Goal: Task Accomplishment & Management: Manage account settings

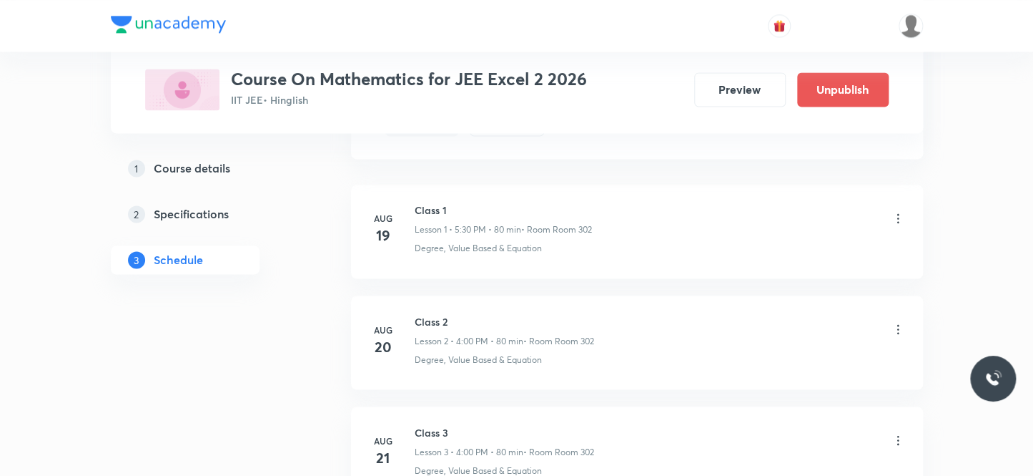
scroll to position [1998, 0]
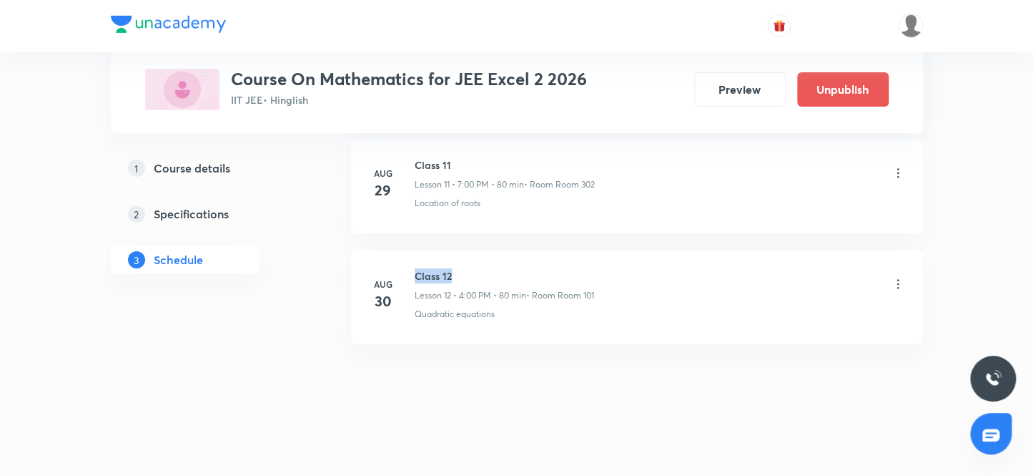
drag, startPoint x: 415, startPoint y: 272, endPoint x: 502, endPoint y: 271, distance: 87.2
click at [502, 271] on h6 "Class 12" at bounding box center [504, 275] width 179 height 15
copy h6 "Class 12"
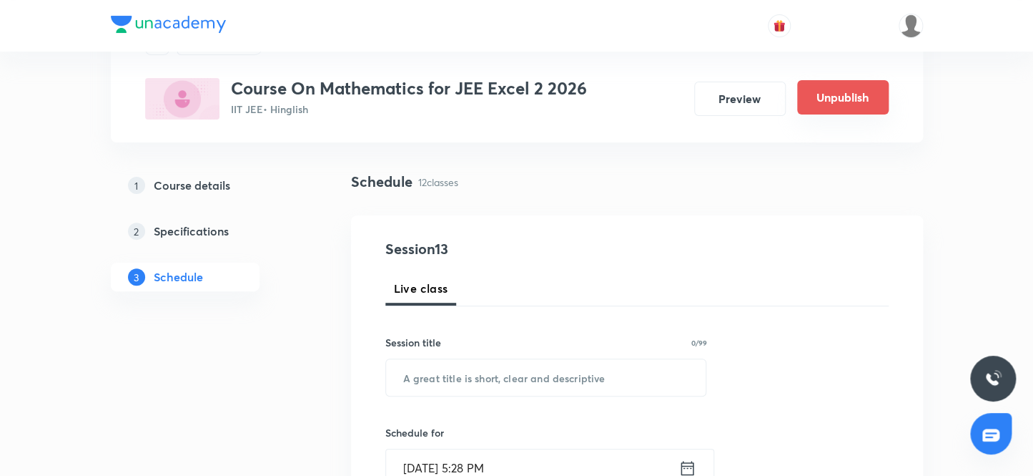
scroll to position [27, 0]
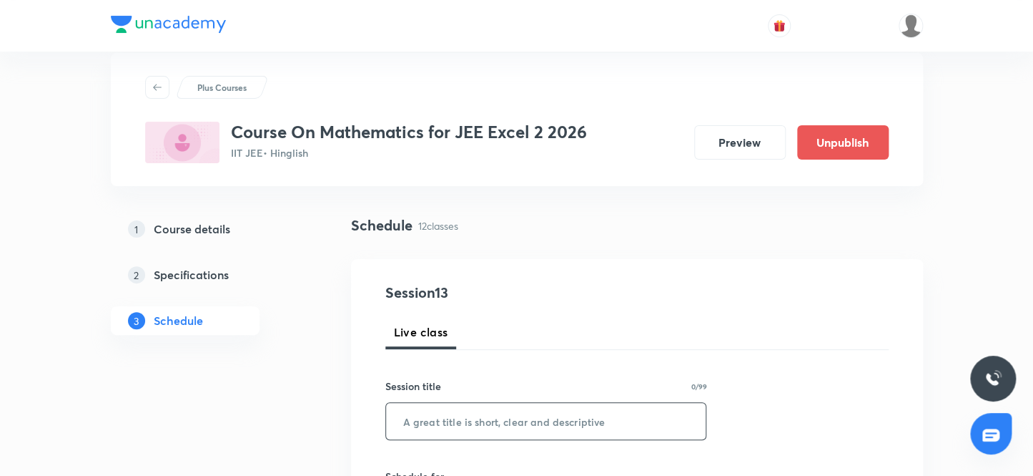
click at [410, 423] on input "text" at bounding box center [546, 421] width 320 height 36
paste input "Class 12"
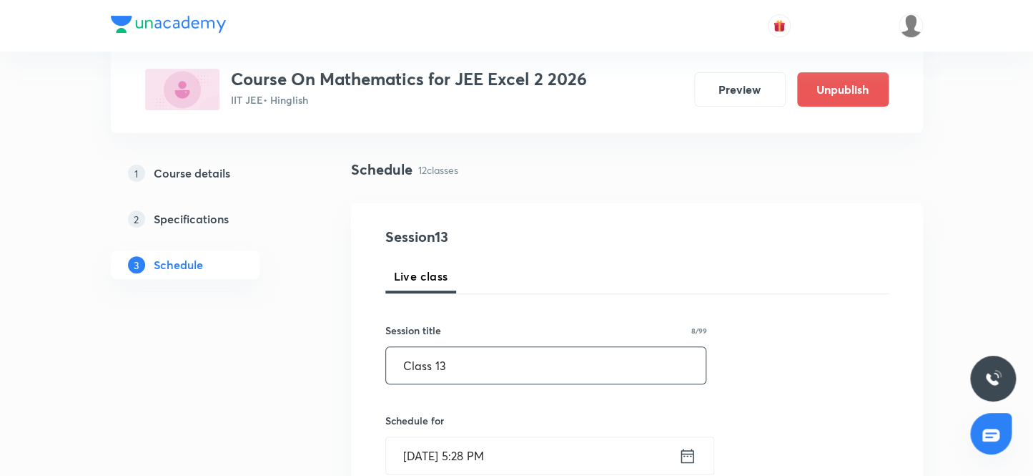
scroll to position [157, 0]
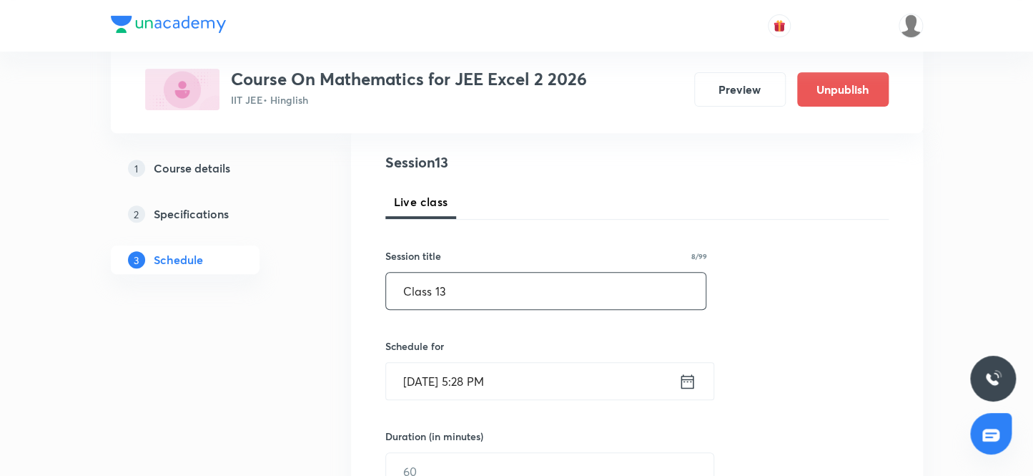
type input "Class 13"
click at [544, 385] on input "[DATE] 5:28 PM" at bounding box center [532, 381] width 292 height 36
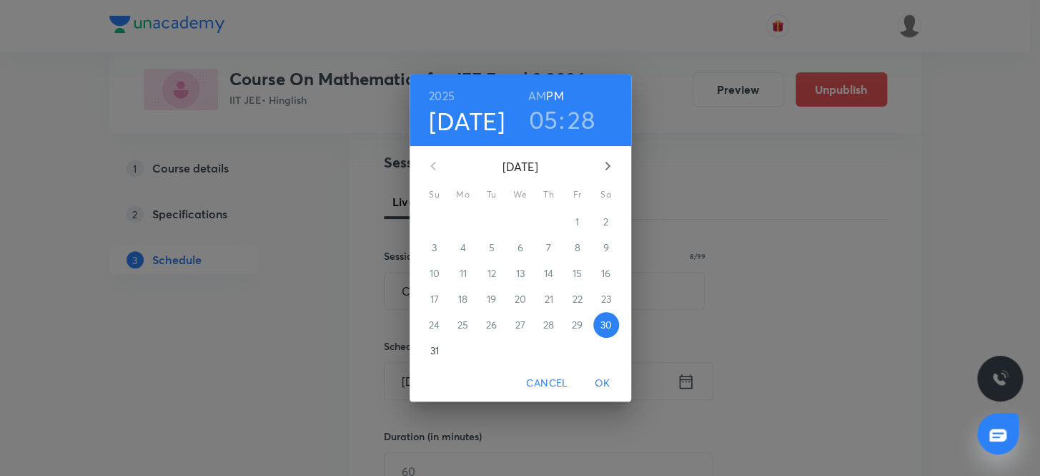
click at [549, 118] on h3 "05" at bounding box center [542, 119] width 29 height 30
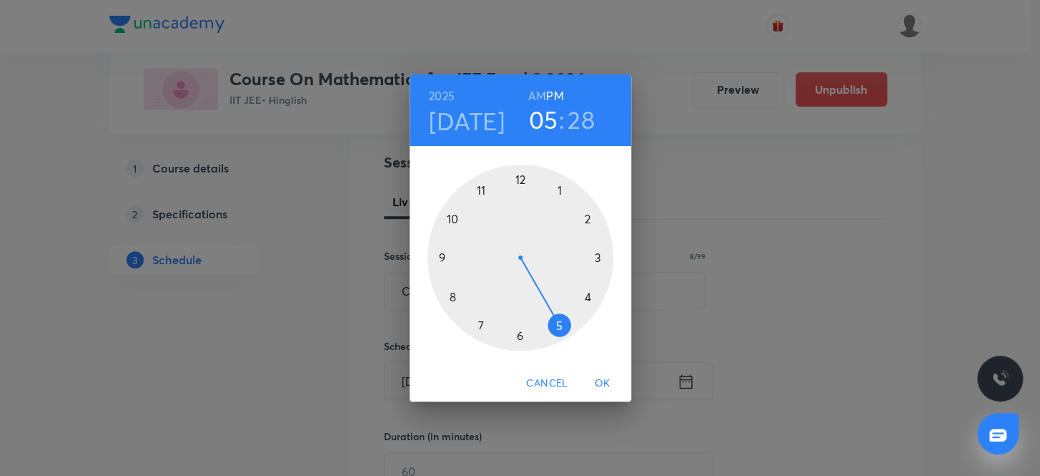
click at [551, 321] on div at bounding box center [521, 257] width 186 height 186
drag, startPoint x: 571, startPoint y: 116, endPoint x: 583, endPoint y: 127, distance: 16.2
click at [571, 116] on h3 "28" at bounding box center [581, 119] width 27 height 30
click at [457, 297] on div at bounding box center [521, 257] width 186 height 186
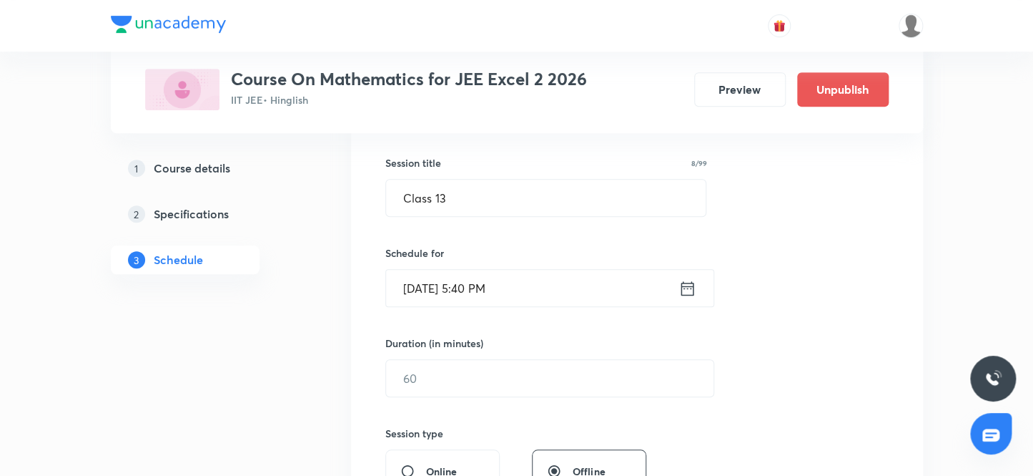
scroll to position [287, 0]
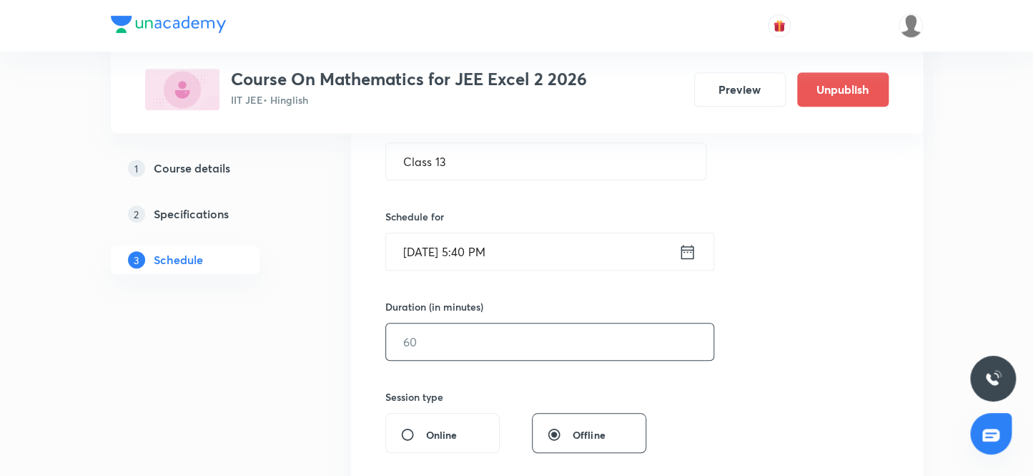
click at [427, 340] on input "text" at bounding box center [550, 341] width 328 height 36
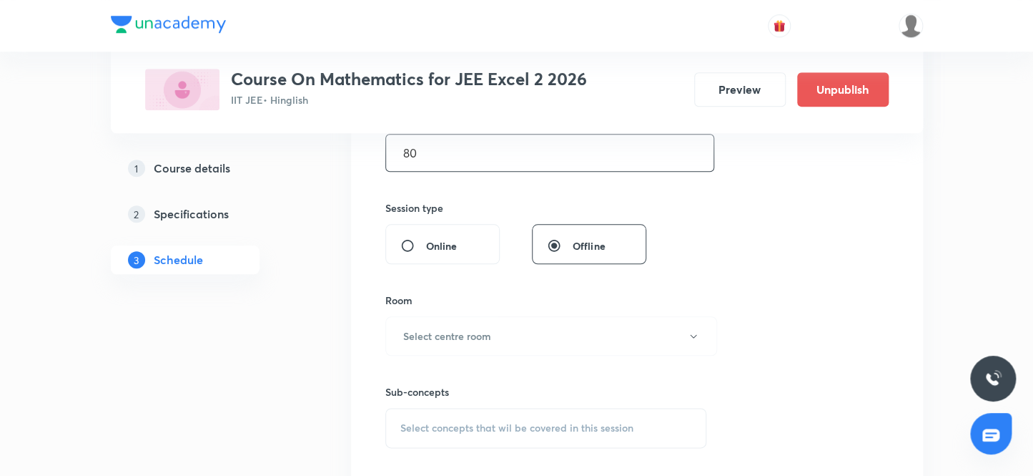
scroll to position [482, 0]
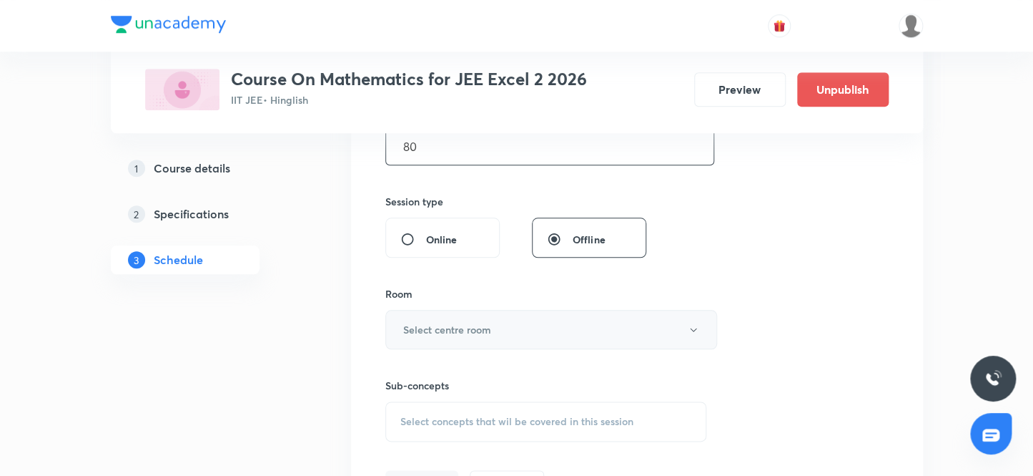
type input "80"
click at [481, 328] on h6 "Select centre room" at bounding box center [447, 329] width 88 height 15
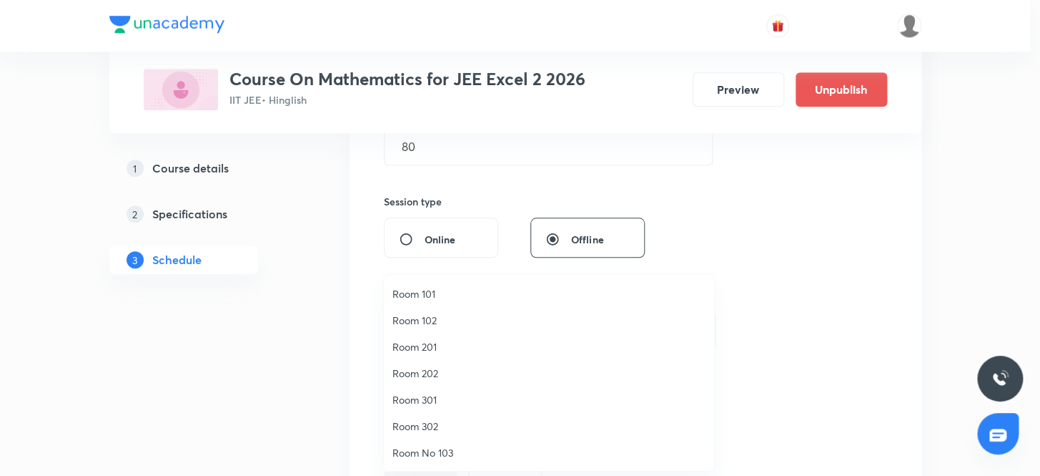
click at [445, 300] on li "Room 101" at bounding box center [549, 293] width 330 height 26
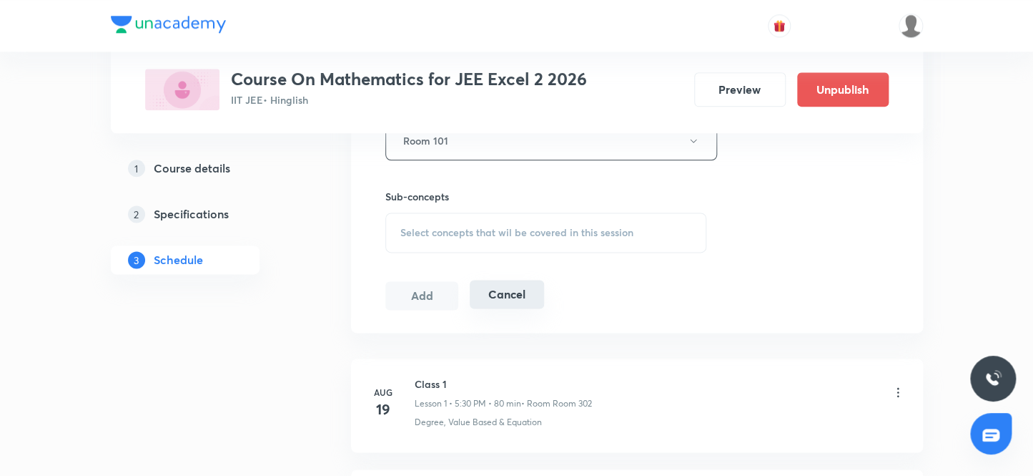
scroll to position [677, 0]
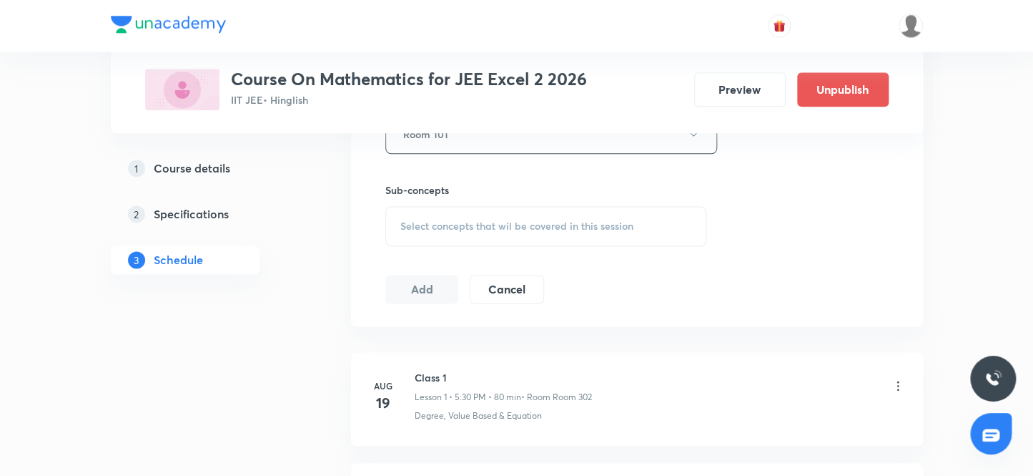
click at [471, 232] on div "Select concepts that wil be covered in this session" at bounding box center [546, 226] width 322 height 40
click at [472, 232] on div "Select concepts that wil be covered in this session" at bounding box center [546, 226] width 322 height 40
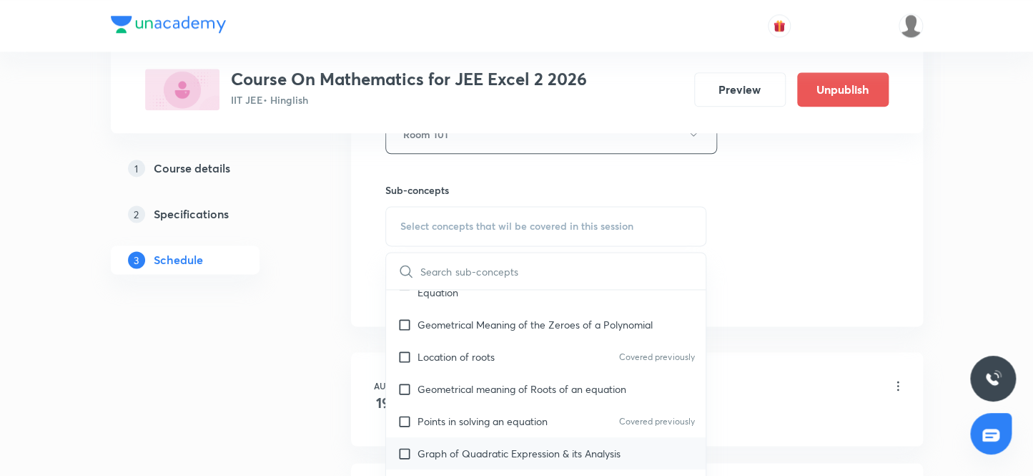
scroll to position [260, 0]
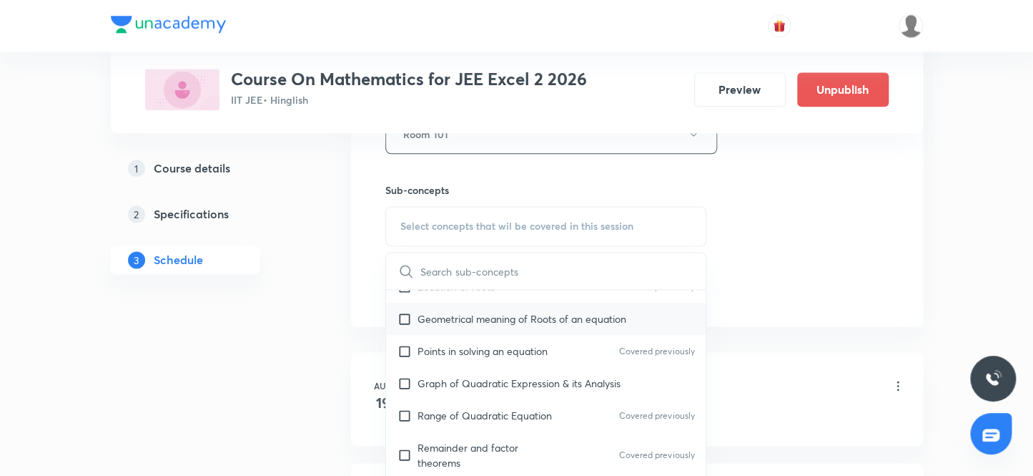
click at [522, 321] on p "Geometrical meaning of Roots of an equation" at bounding box center [522, 318] width 209 height 15
checkbox input "true"
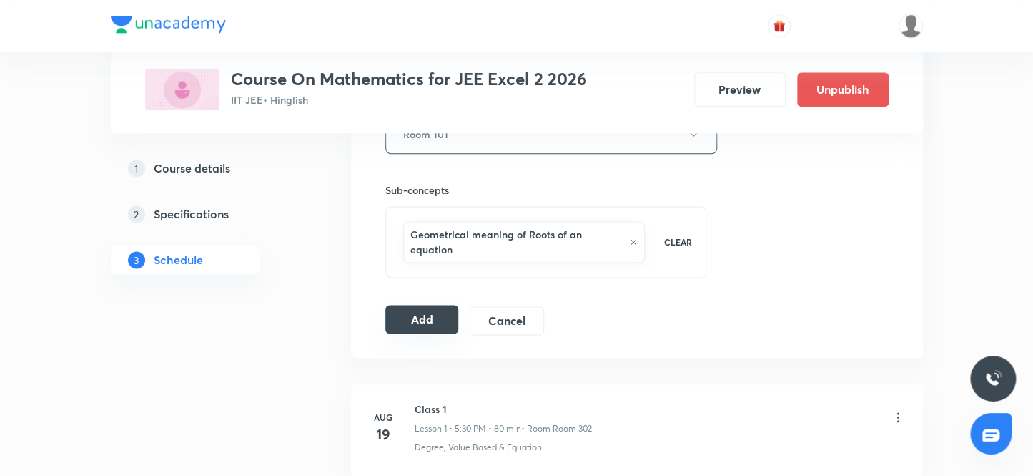
click at [414, 316] on button "Add" at bounding box center [422, 319] width 74 height 29
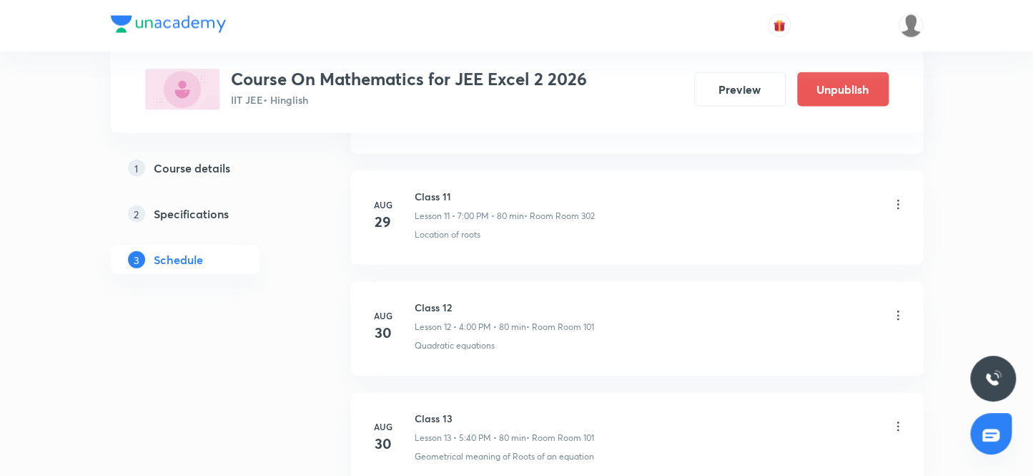
scroll to position [1452, 0]
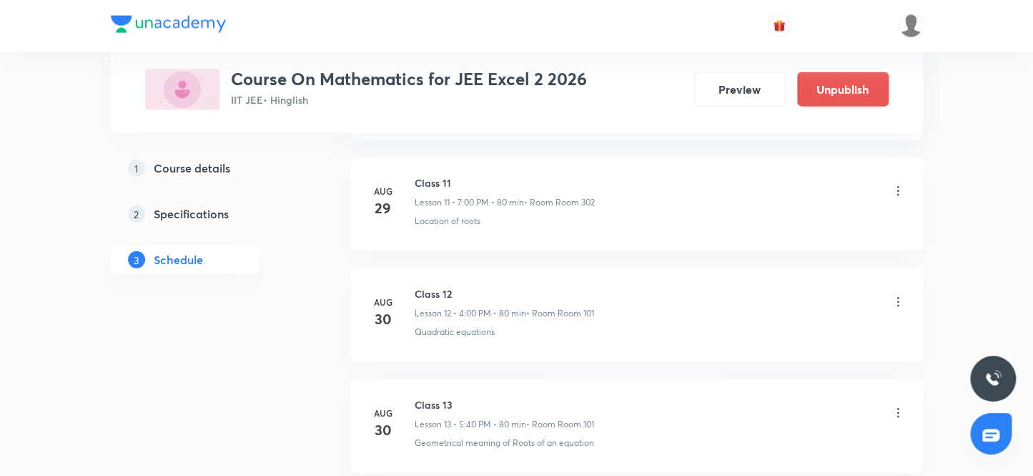
scroll to position [1323, 0]
drag, startPoint x: 411, startPoint y: 282, endPoint x: 494, endPoint y: 287, distance: 83.1
click at [494, 287] on li "[DATE] Class 12 Lesson 12 • 4:00 PM • 80 min • Room Room 101 Quadratic equations" at bounding box center [637, 315] width 572 height 94
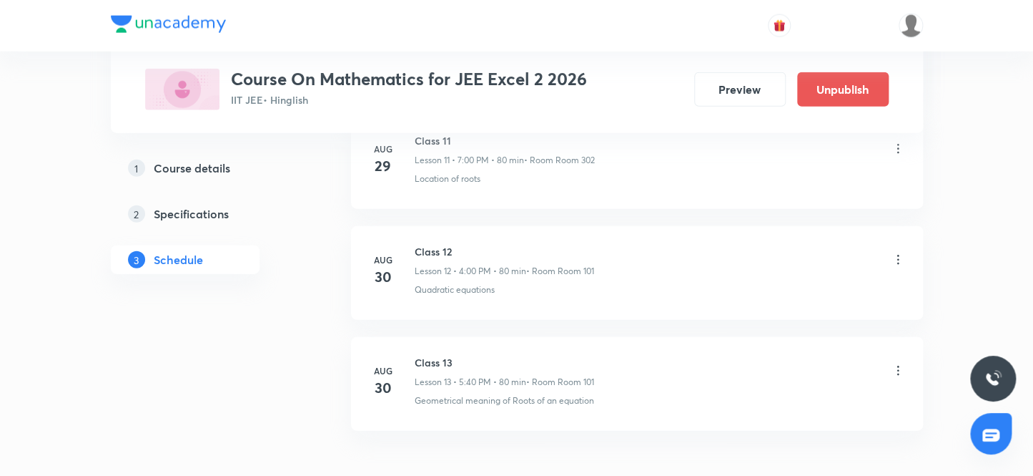
scroll to position [1387, 0]
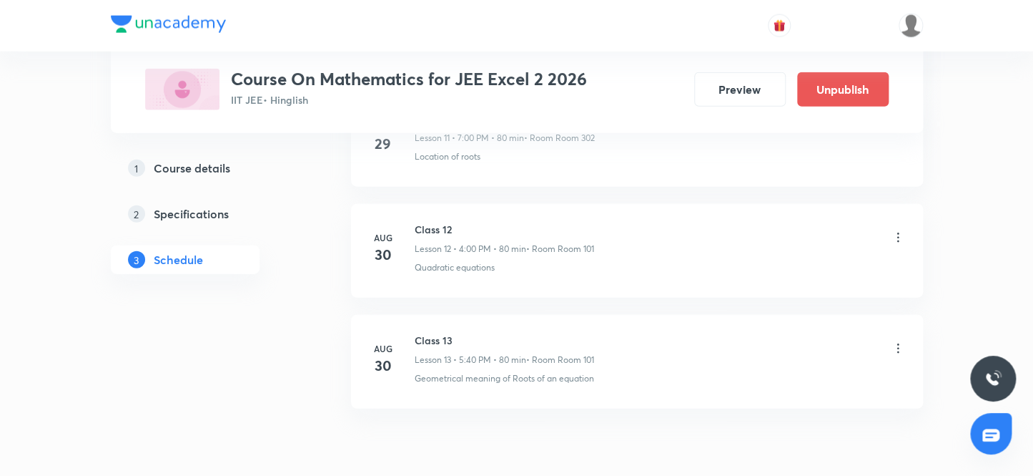
click at [747, 356] on div "Class 13 Lesson 13 • 5:40 PM • 80 min • Room Room 101" at bounding box center [660, 350] width 491 height 34
